Goal: Learn about a topic

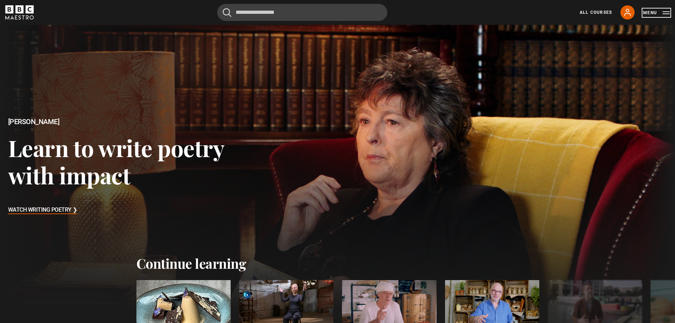
click at [668, 16] on button "Menu" at bounding box center [656, 12] width 27 height 7
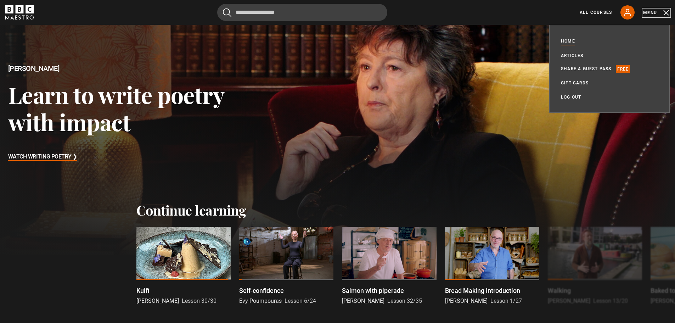
scroll to position [118, 0]
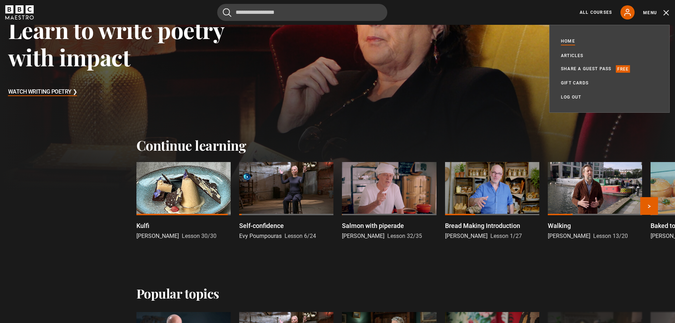
click at [149, 235] on span "[PERSON_NAME]" at bounding box center [157, 235] width 43 height 7
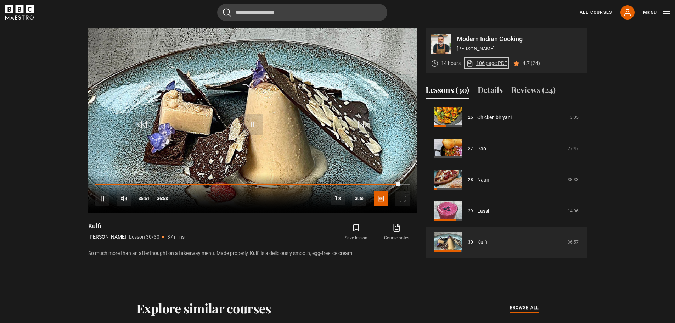
click at [491, 63] on link "106 page PDF (opens in new tab)" at bounding box center [486, 63] width 41 height 7
click at [103, 196] on span "Video Player" at bounding box center [102, 198] width 14 height 14
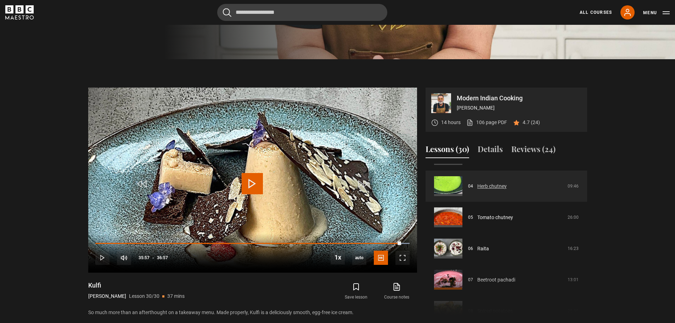
scroll to position [177, 0]
